Goal: Find specific page/section: Find specific page/section

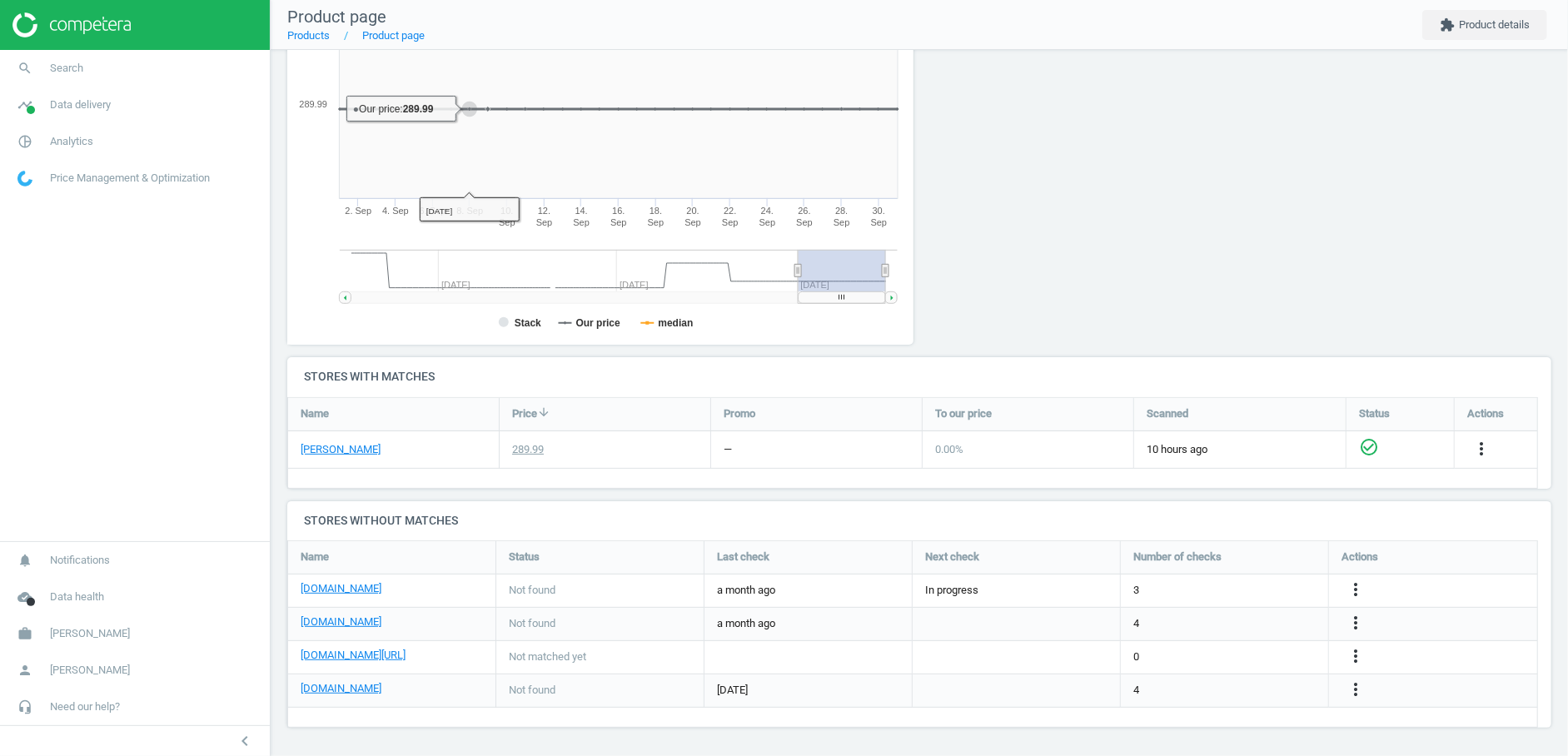
scroll to position [188, 1250]
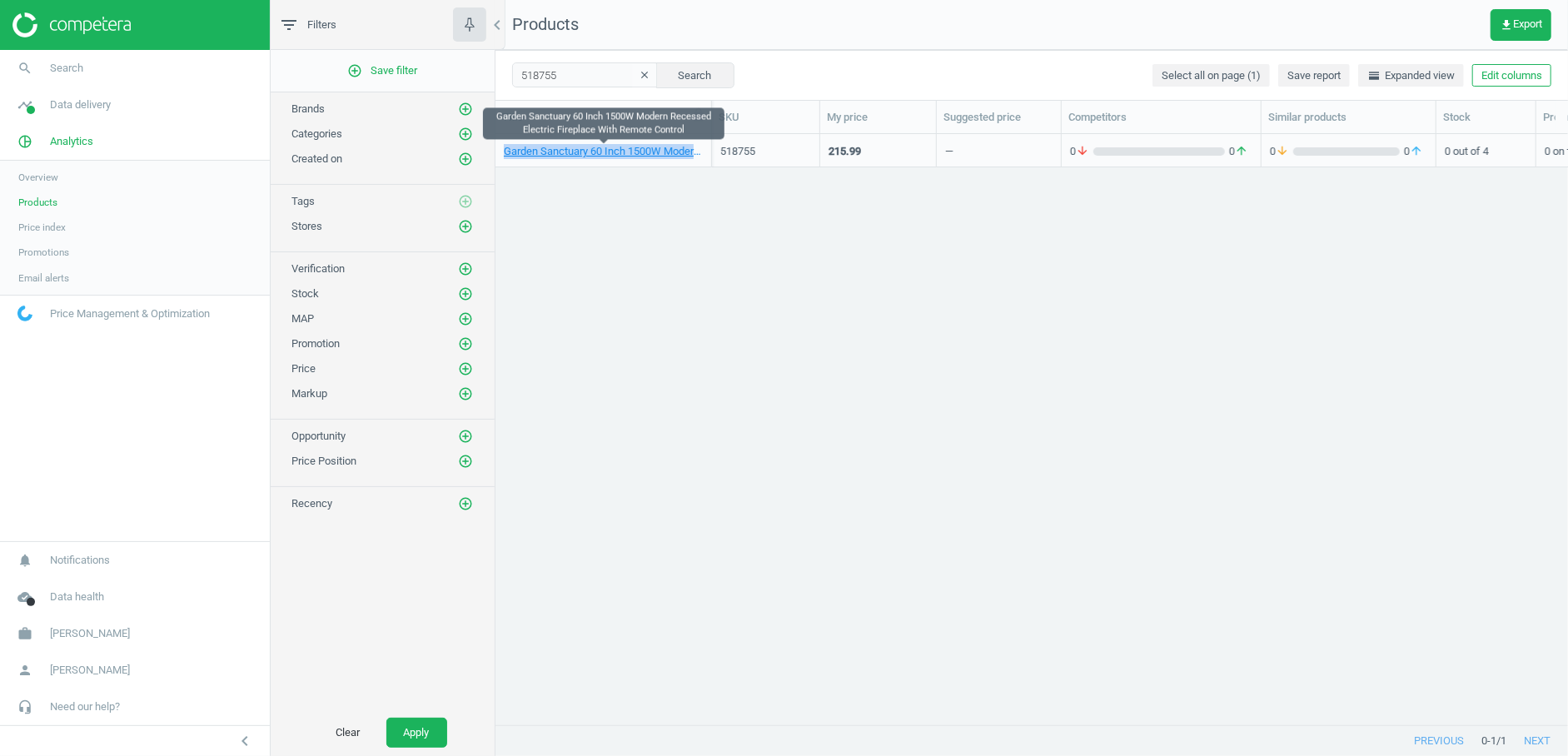
scroll to position [564, 1058]
click at [541, 76] on input "518755" at bounding box center [585, 74] width 146 height 25
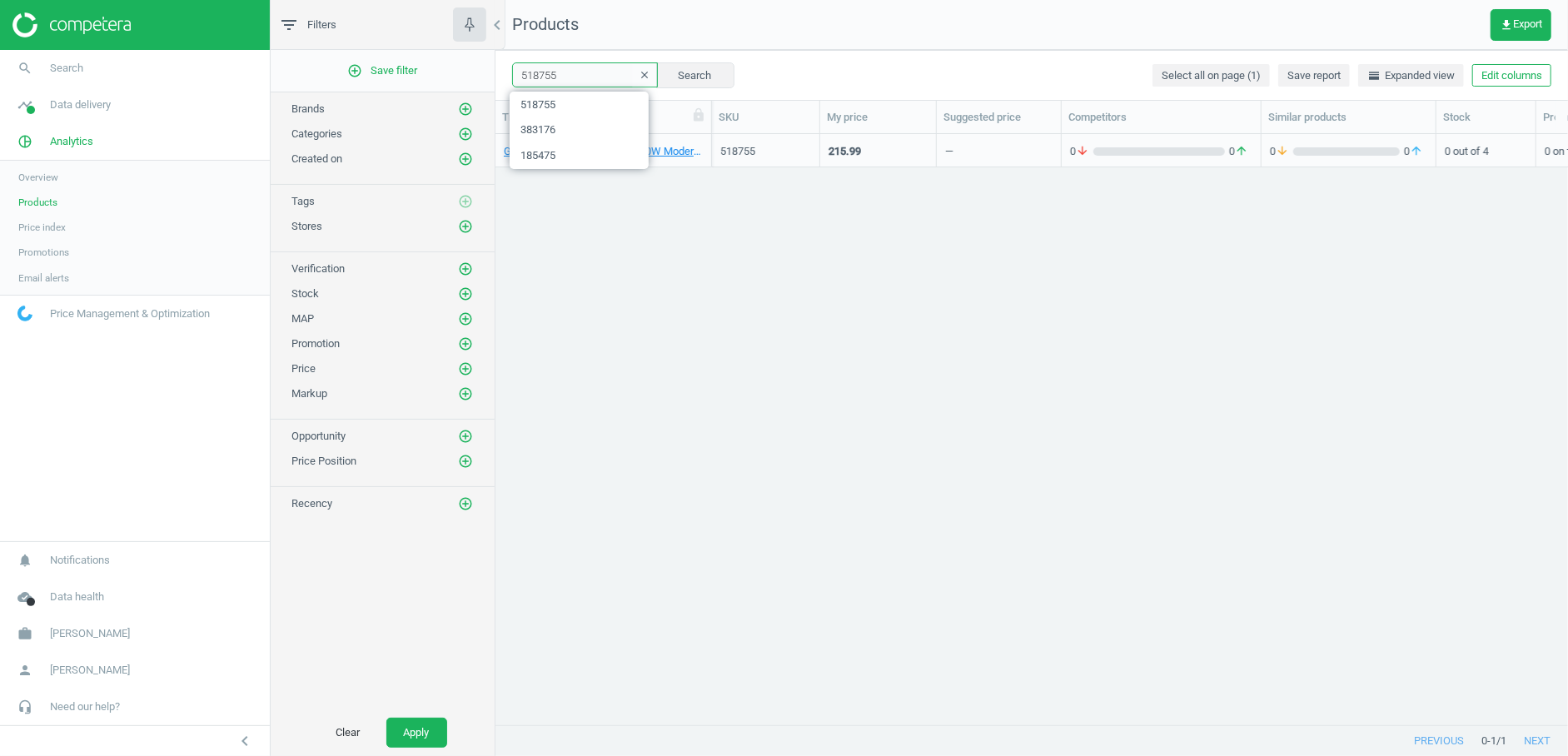
click at [541, 76] on input "518755" at bounding box center [585, 74] width 146 height 25
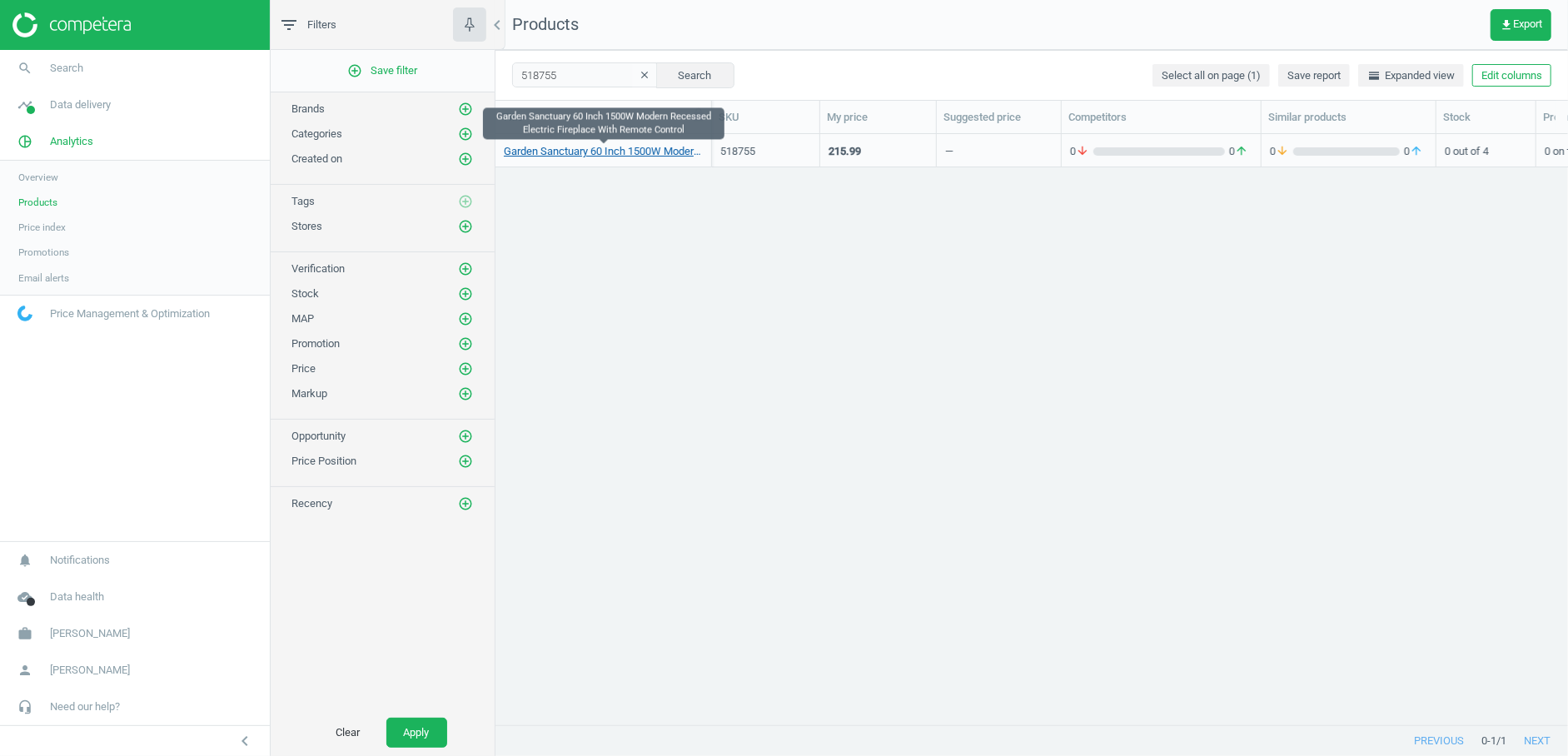
click at [641, 150] on link "Garden Sanctuary 60 Inch 1500W Modern Recessed Electric Fireplace With Remote C…" at bounding box center [603, 151] width 199 height 15
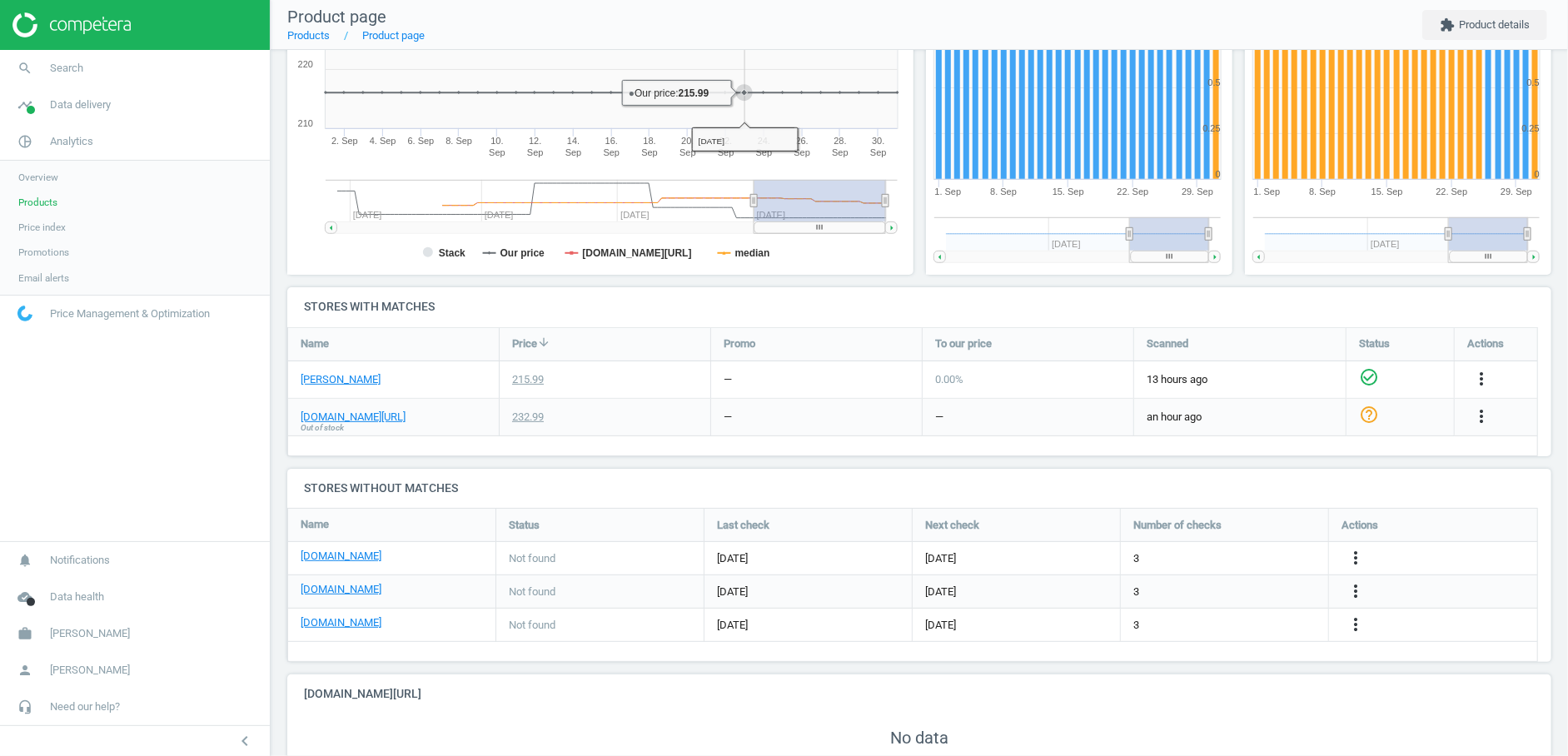
scroll to position [375, 0]
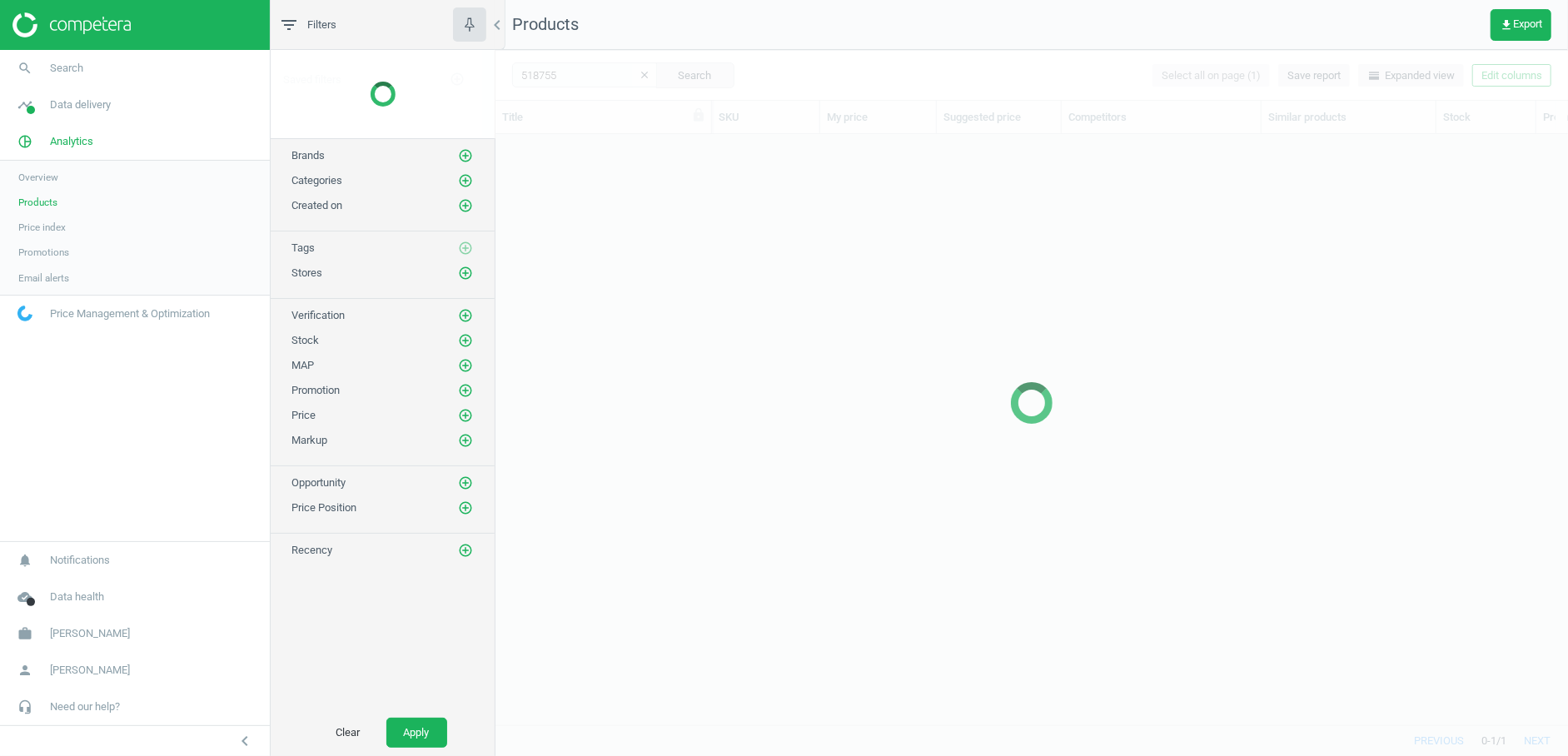
scroll to position [564, 1058]
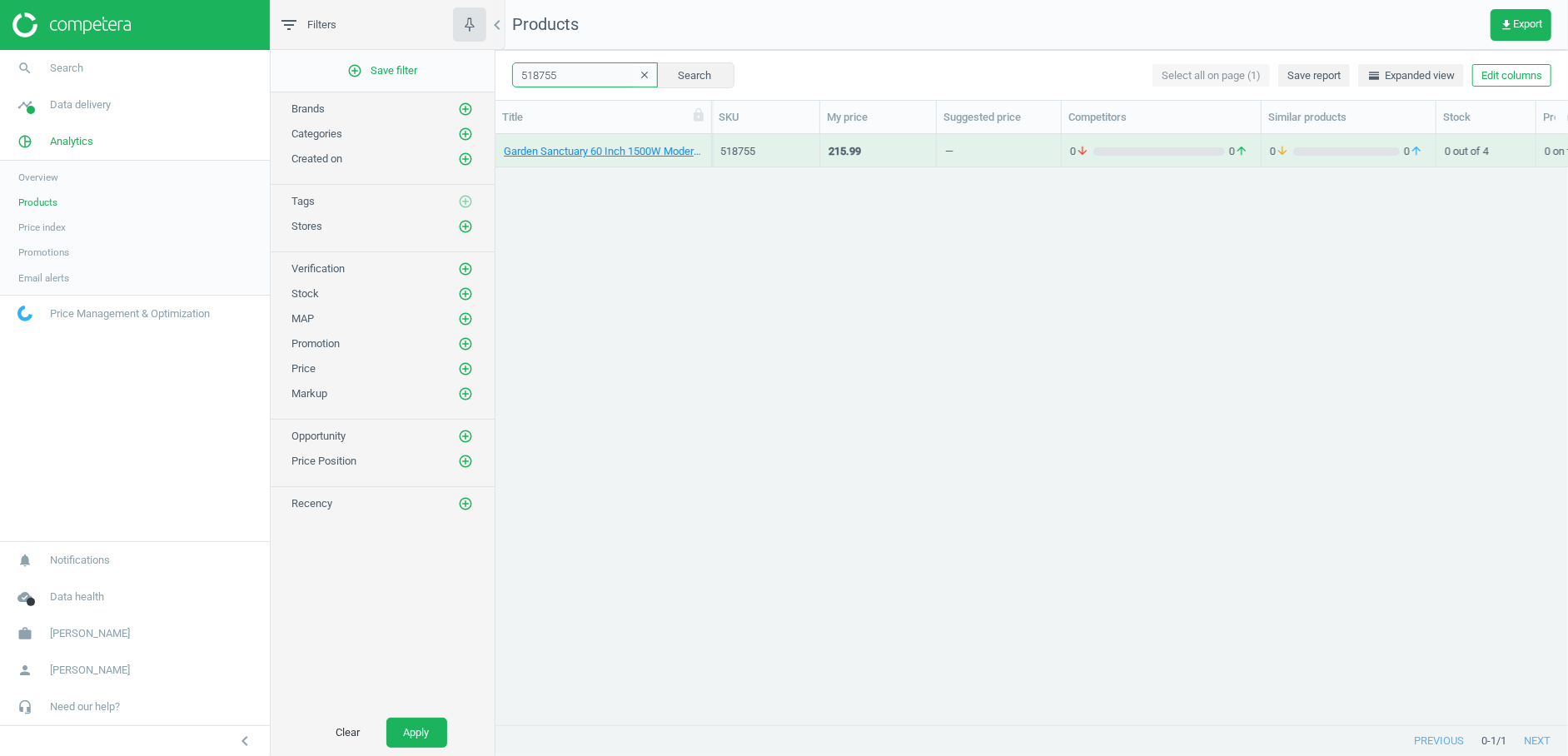
click at [554, 75] on input "518755" at bounding box center [585, 74] width 146 height 25
paste input "291250"
click at [695, 77] on button "Search" at bounding box center [695, 74] width 78 height 25
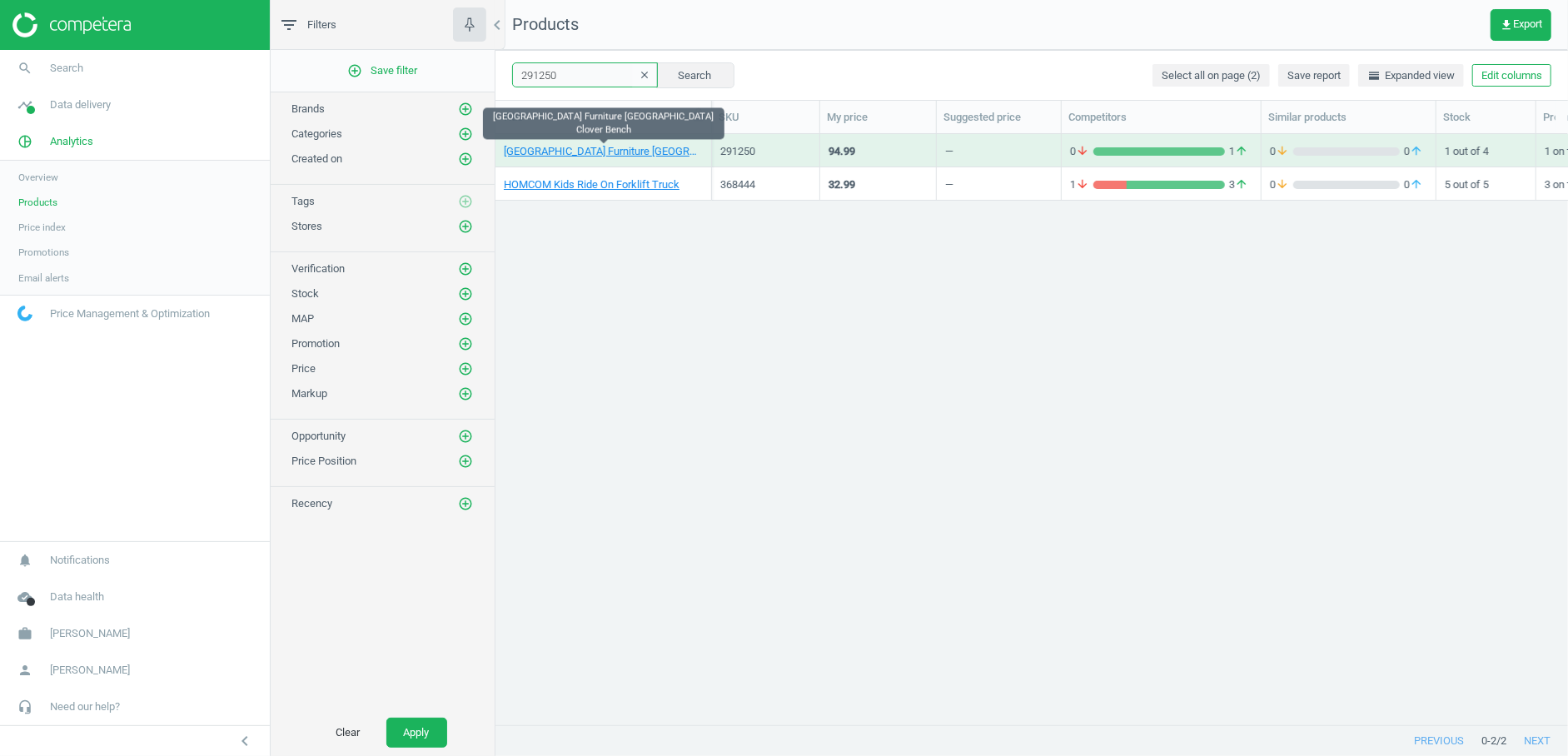
click at [548, 70] on input "291250" at bounding box center [585, 74] width 146 height 25
click at [548, 71] on input "291250" at bounding box center [585, 74] width 146 height 25
paste input "419269"
click at [708, 69] on button "Search" at bounding box center [695, 74] width 78 height 25
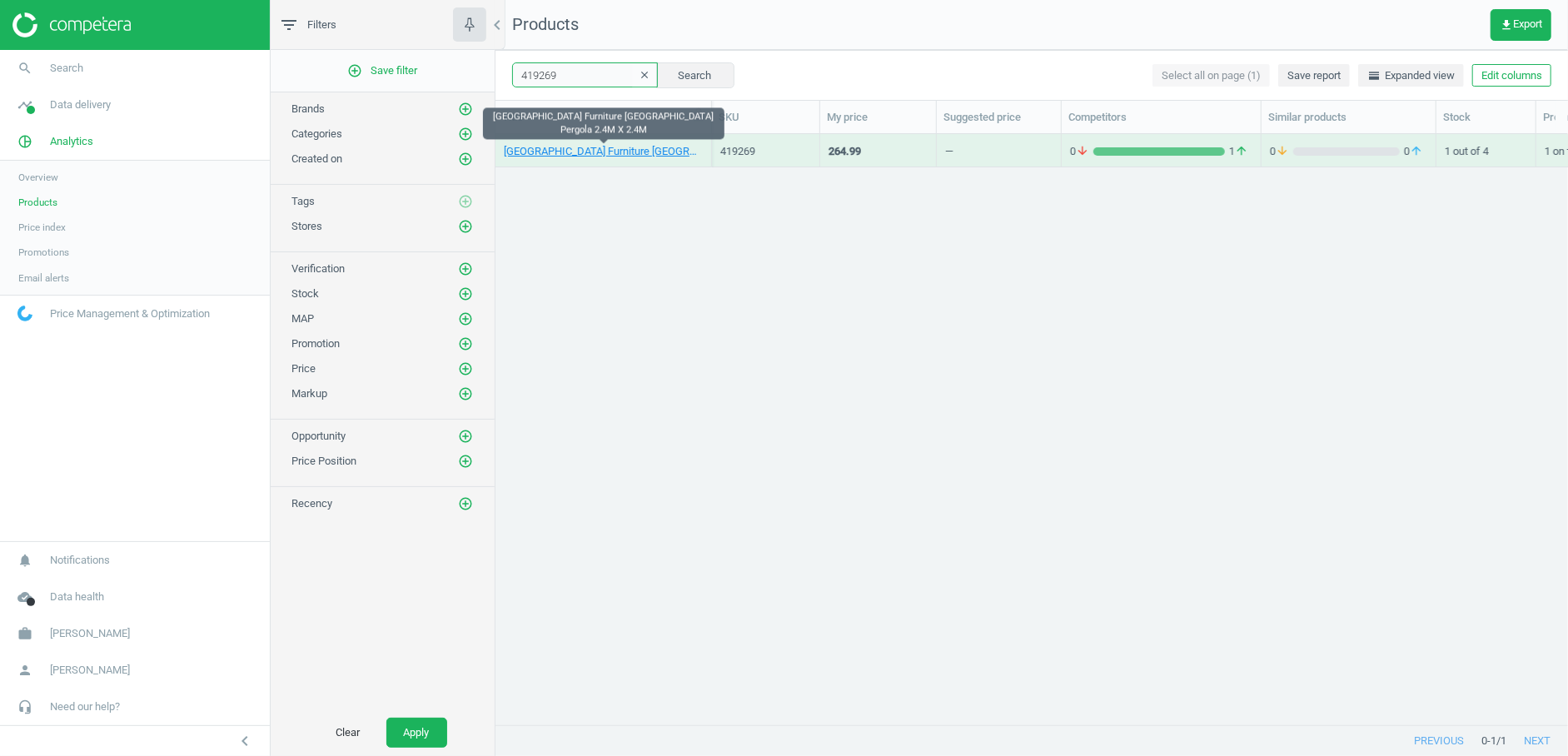
click at [533, 72] on input "419269" at bounding box center [585, 74] width 146 height 25
paste input "383176"
type input "383176"
click at [691, 69] on button "Search" at bounding box center [695, 74] width 78 height 25
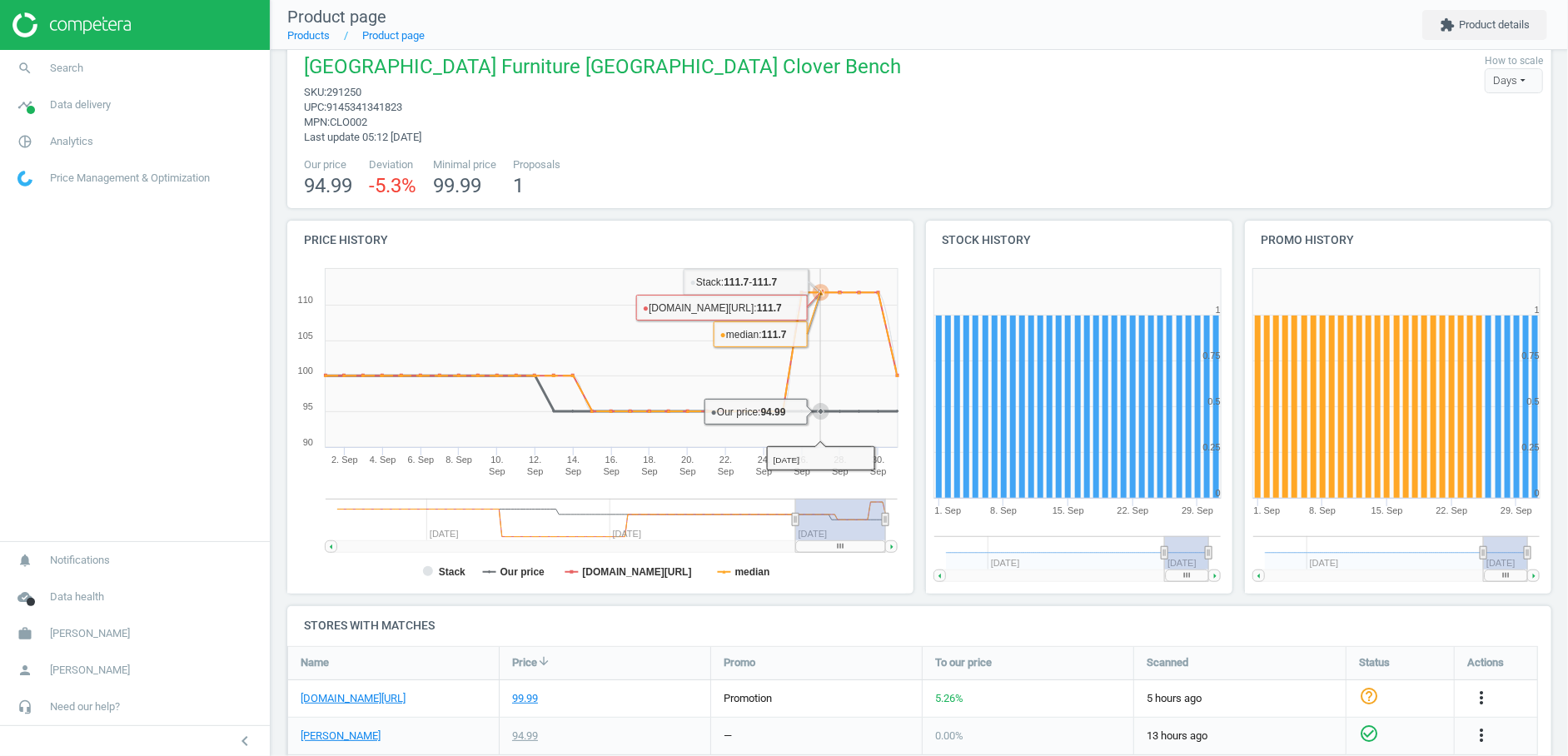
scroll to position [62, 0]
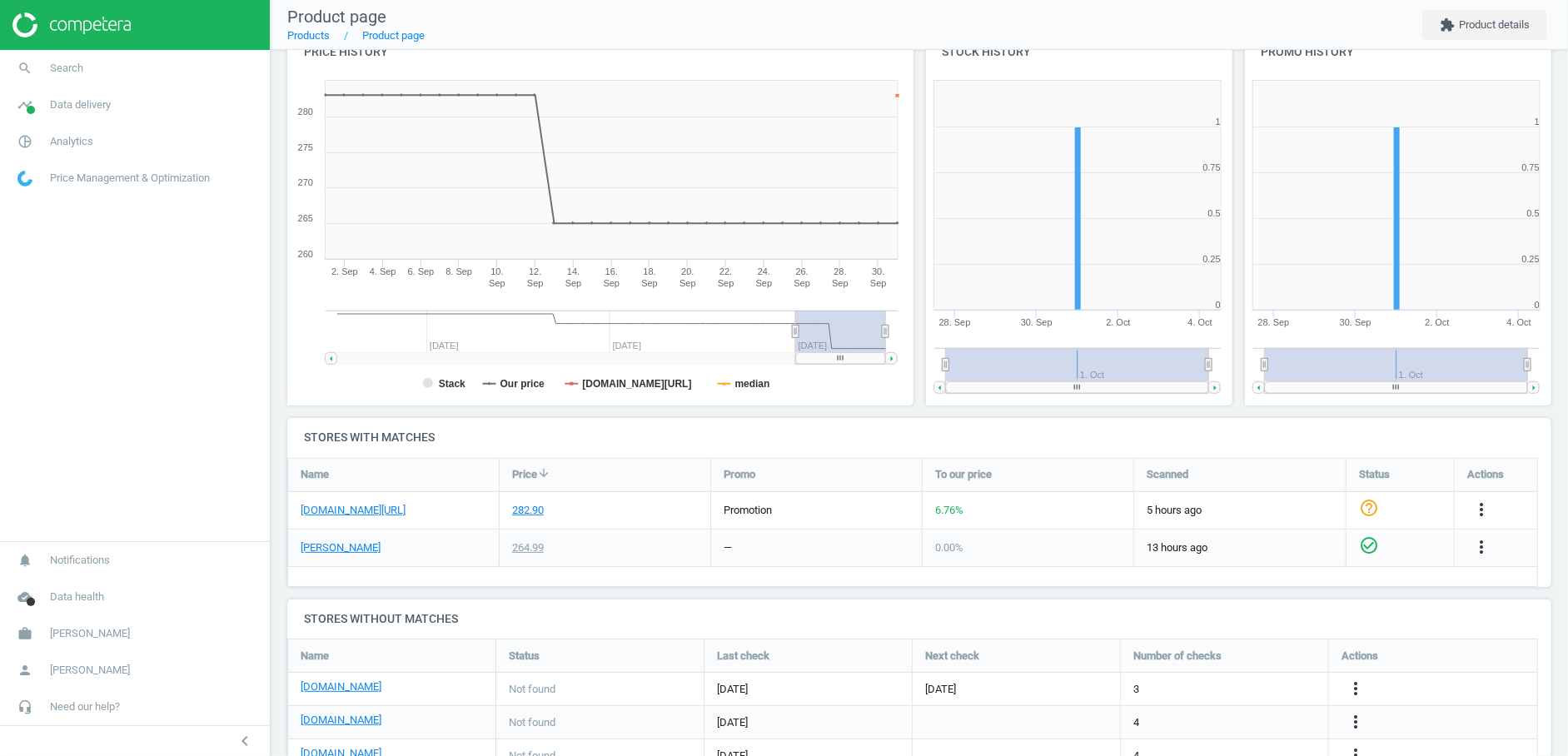
scroll to position [371, 0]
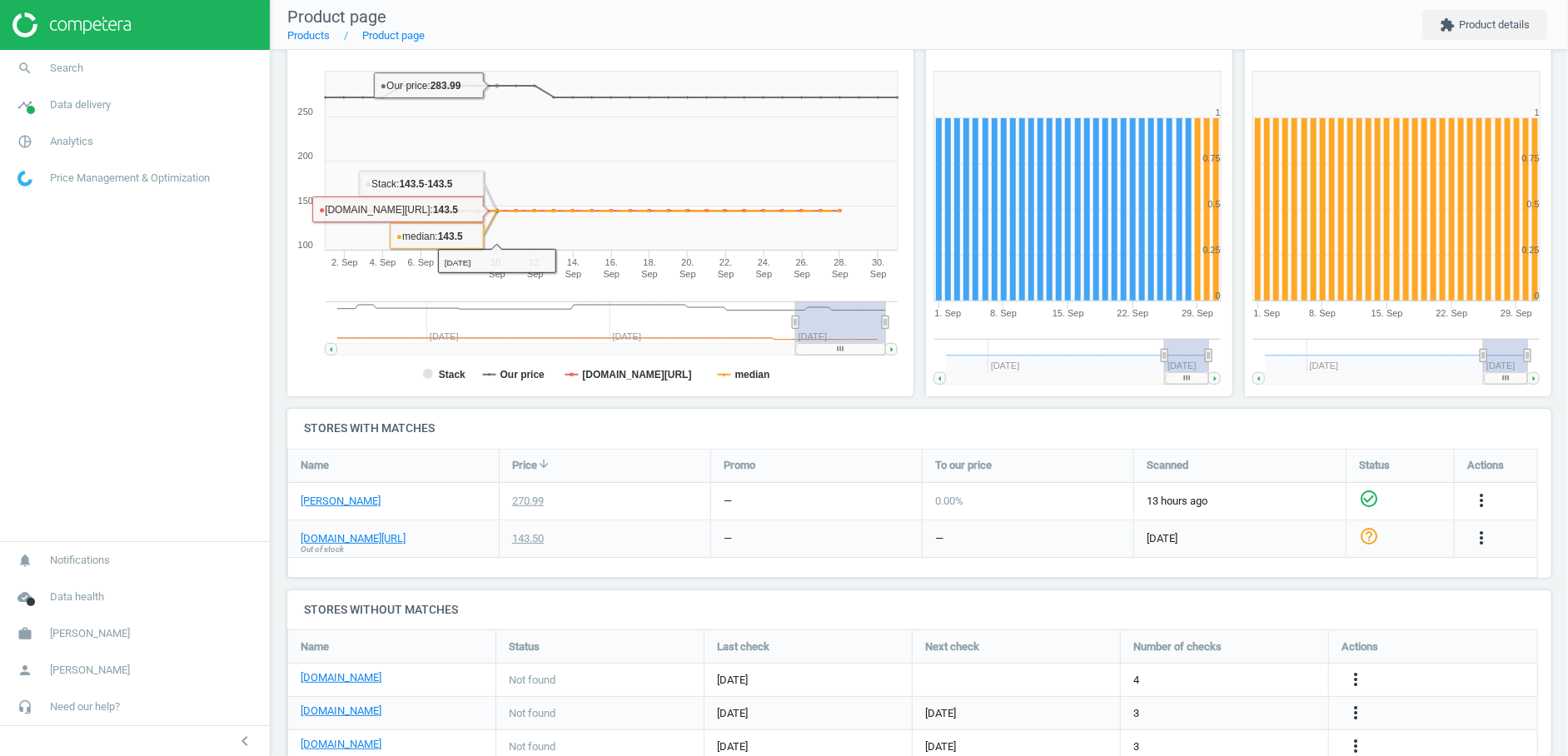
scroll to position [241, 0]
